Goal: Book appointment/travel/reservation

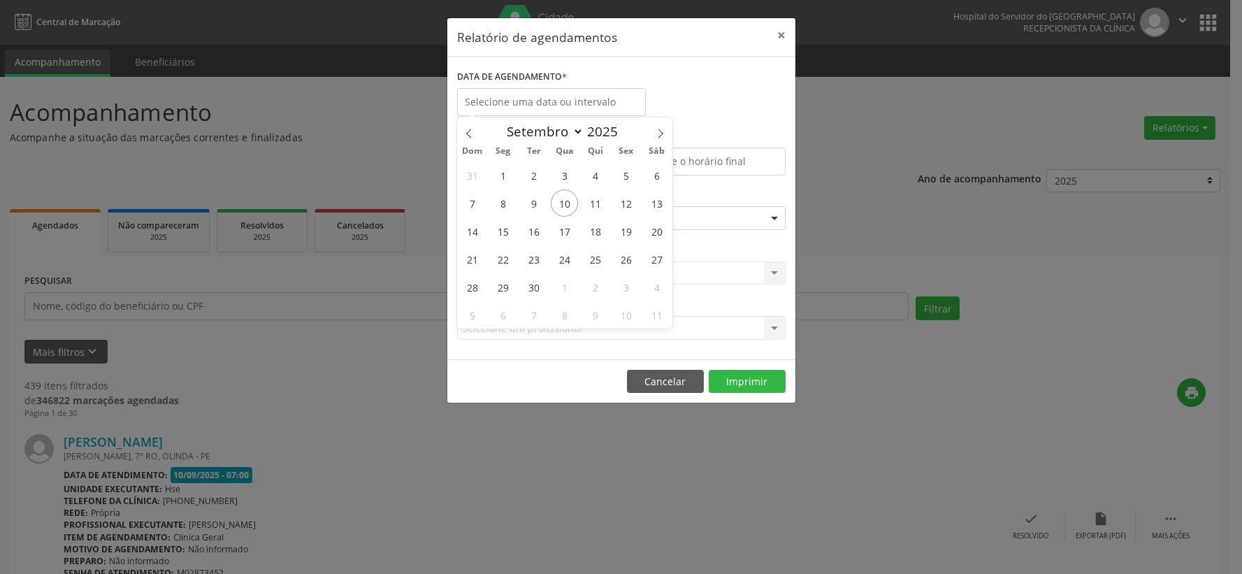
select select "8"
click at [598, 204] on span "11" at bounding box center [595, 202] width 27 height 27
type input "[DATE]"
click at [598, 204] on span "11" at bounding box center [595, 202] width 27 height 27
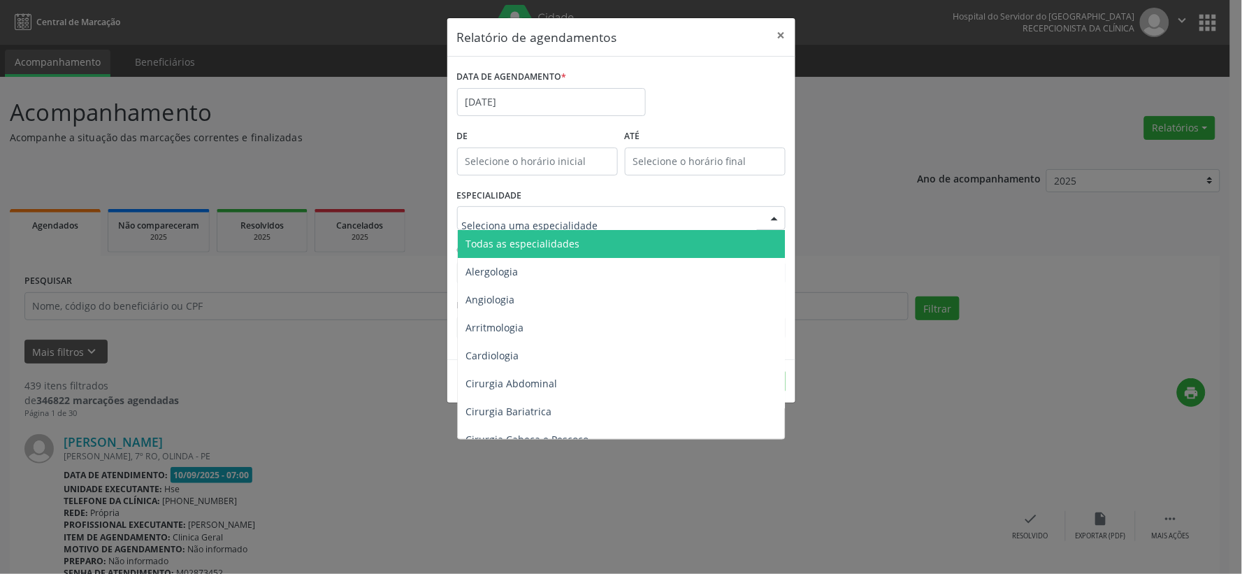
click at [526, 247] on span "Todas as especialidades" at bounding box center [523, 243] width 114 height 13
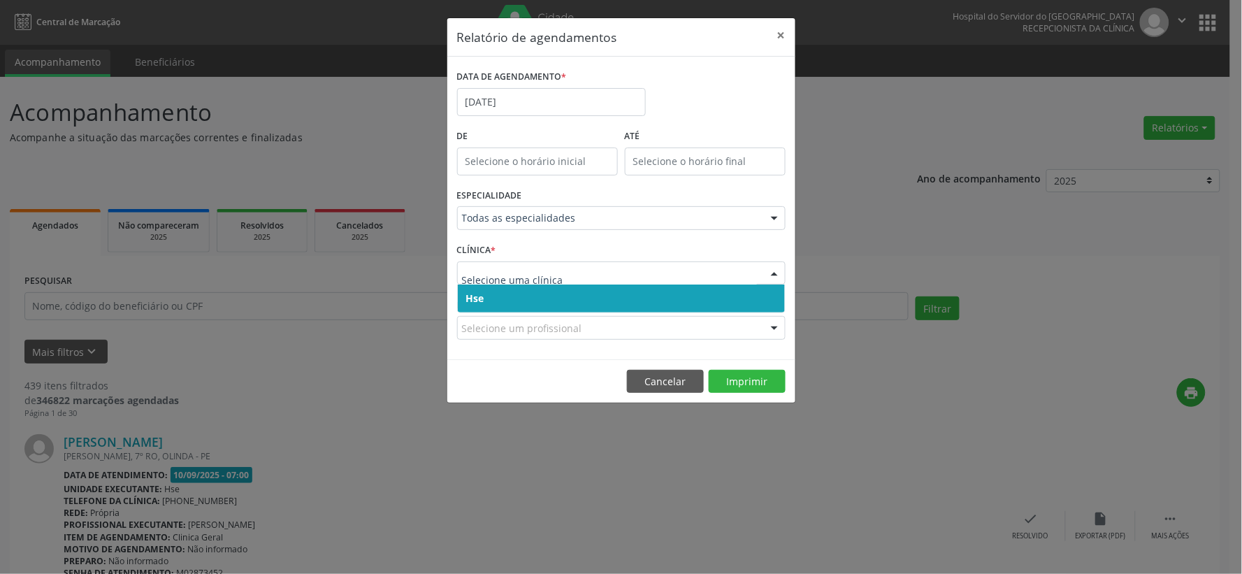
click at [535, 274] on input "text" at bounding box center [609, 280] width 295 height 28
click at [521, 294] on span "Hse" at bounding box center [621, 298] width 327 height 28
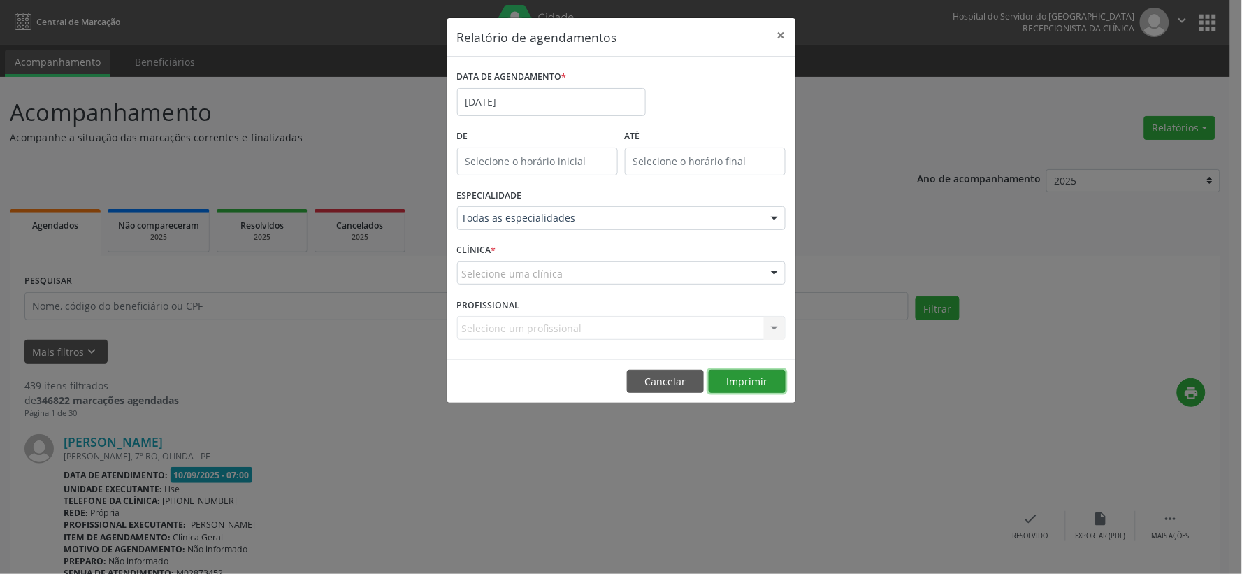
click at [767, 382] on button "Imprimir" at bounding box center [747, 382] width 77 height 24
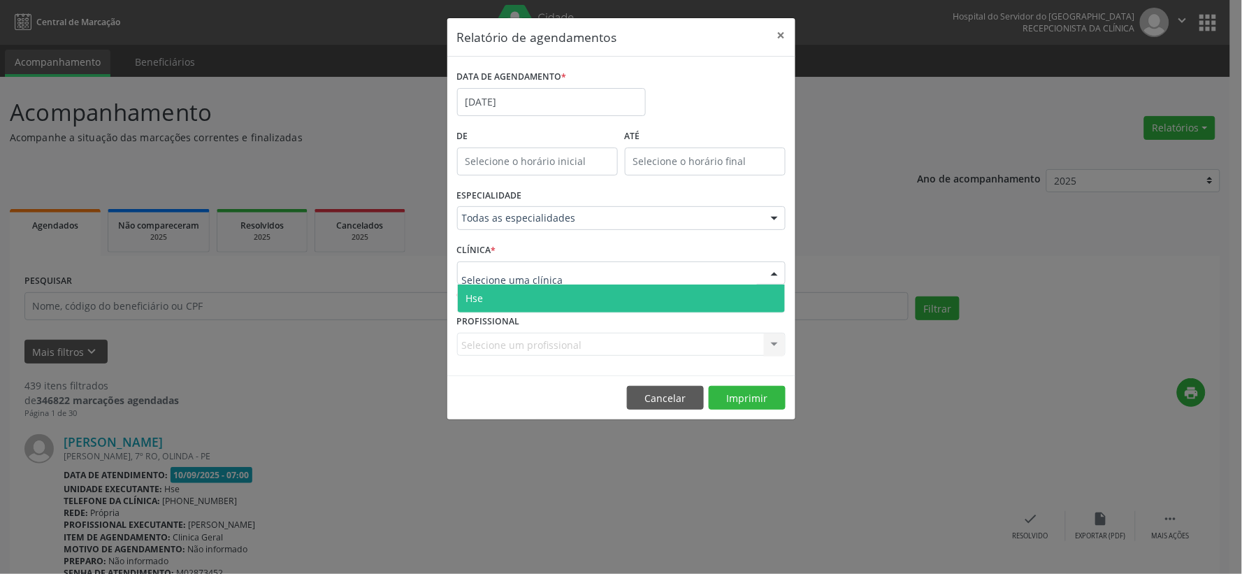
click at [526, 301] on span "Hse" at bounding box center [621, 298] width 327 height 28
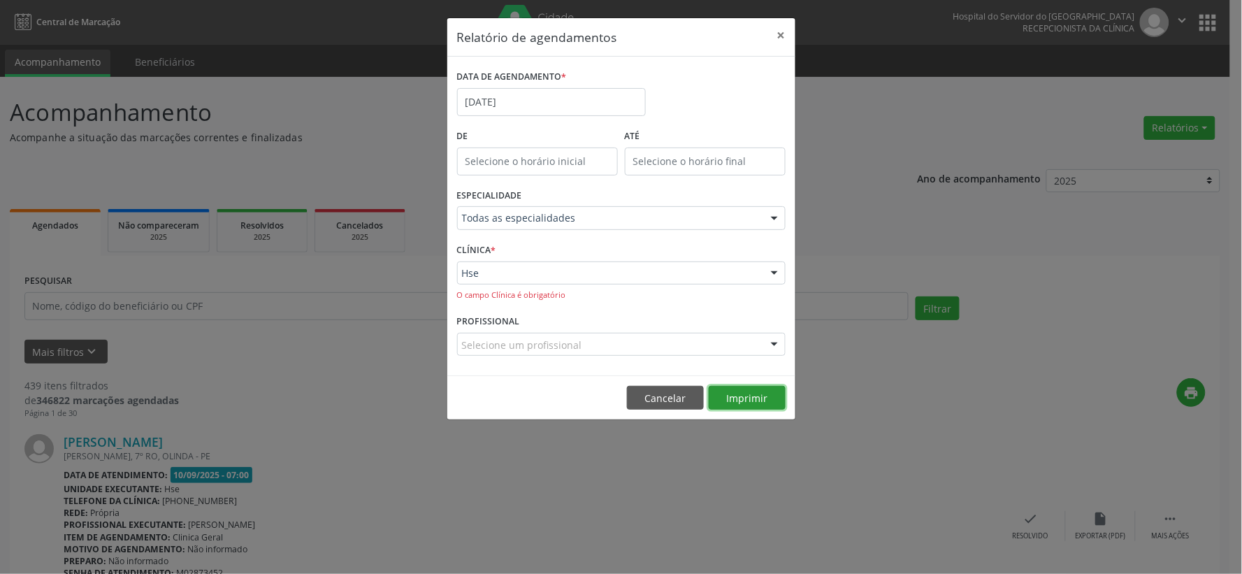
click at [739, 393] on button "Imprimir" at bounding box center [747, 398] width 77 height 24
